Goal: Task Accomplishment & Management: Manage account settings

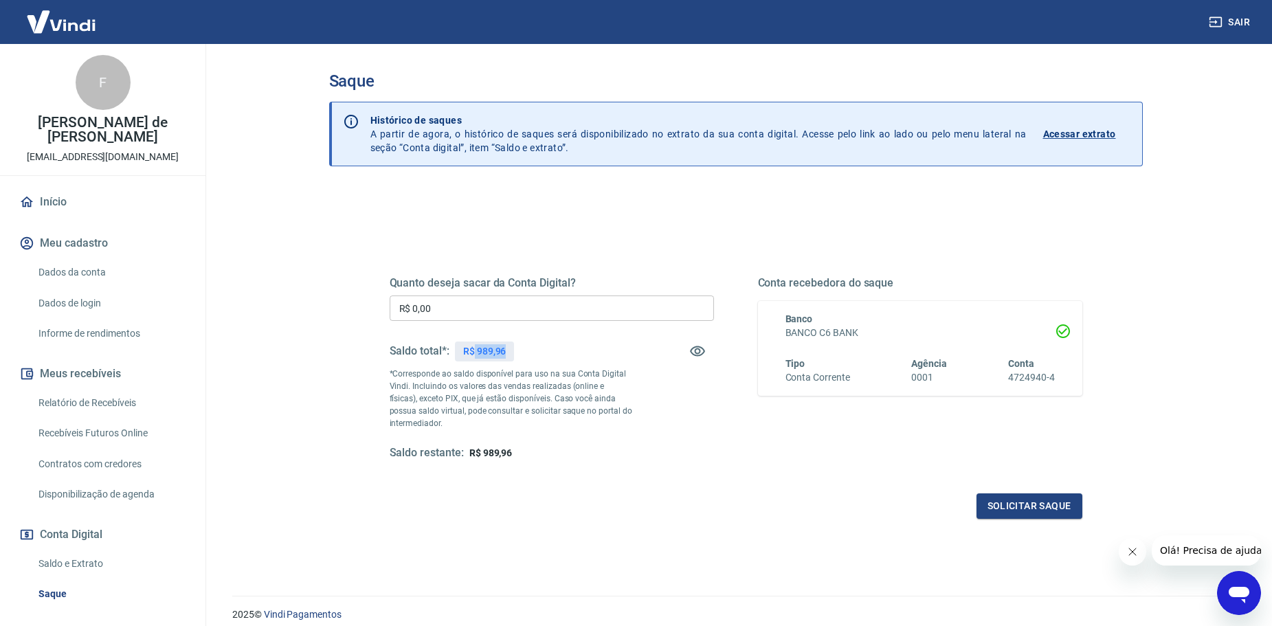
drag, startPoint x: 474, startPoint y: 351, endPoint x: 517, endPoint y: 358, distance: 43.2
click at [517, 358] on div "Saldo total*: R$ 989,96" at bounding box center [552, 351] width 324 height 33
copy p "989,96"
click at [347, 282] on div "Quanto deseja sacar da Conta Digital? R$ 0,00 ​ Saldo total*: R$ 989,96 *Corres…" at bounding box center [736, 433] width 814 height 491
